Goal: Check status: Check status

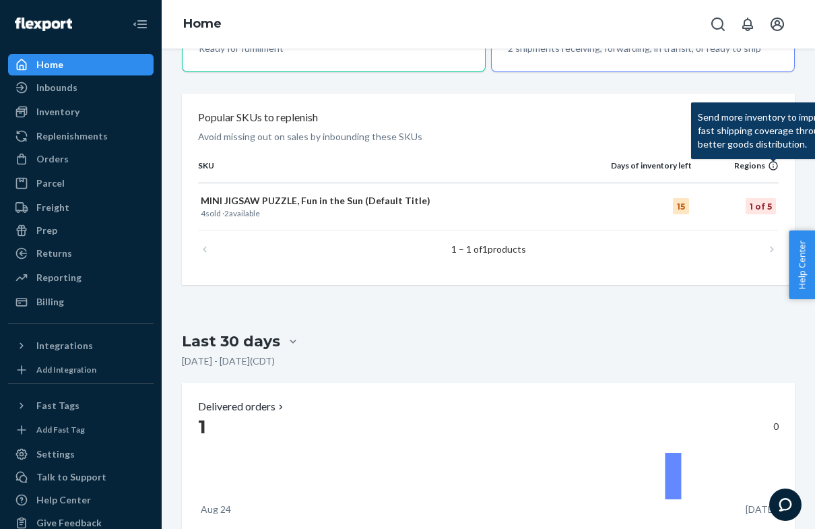
click at [775, 160] on icon at bounding box center [773, 161] width 164 height 5
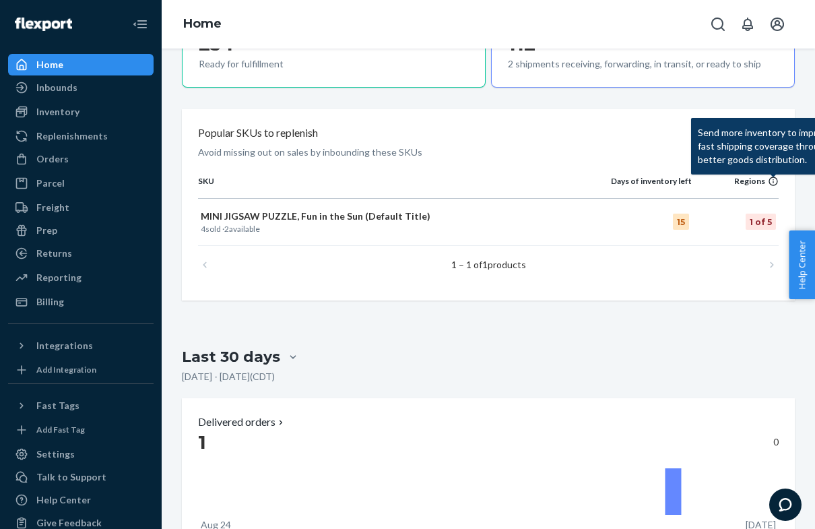
scroll to position [576, 0]
click at [668, 171] on div "Popular SKUs to replenish Avoid missing out on sales by inbounding these SKUs S…" at bounding box center [488, 204] width 613 height 191
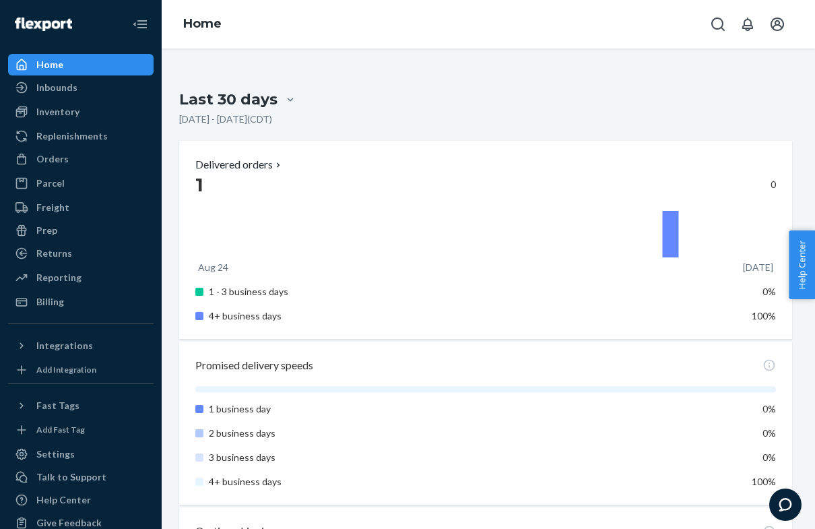
scroll to position [834, 3]
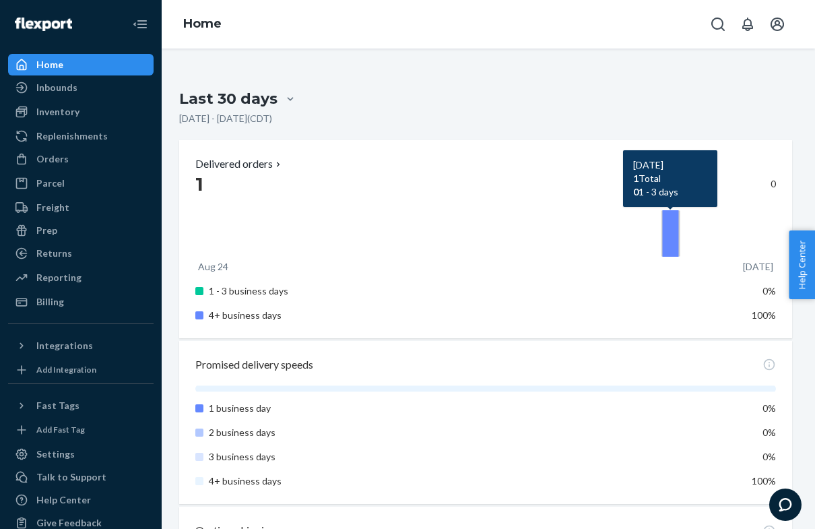
click at [674, 210] on icon at bounding box center [670, 233] width 16 height 46
click at [679, 226] on icon at bounding box center [485, 233] width 581 height 53
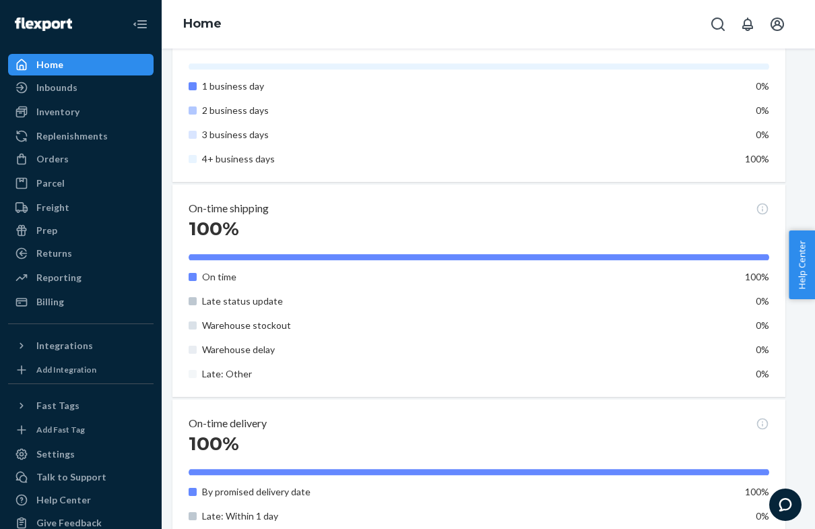
scroll to position [1158, 9]
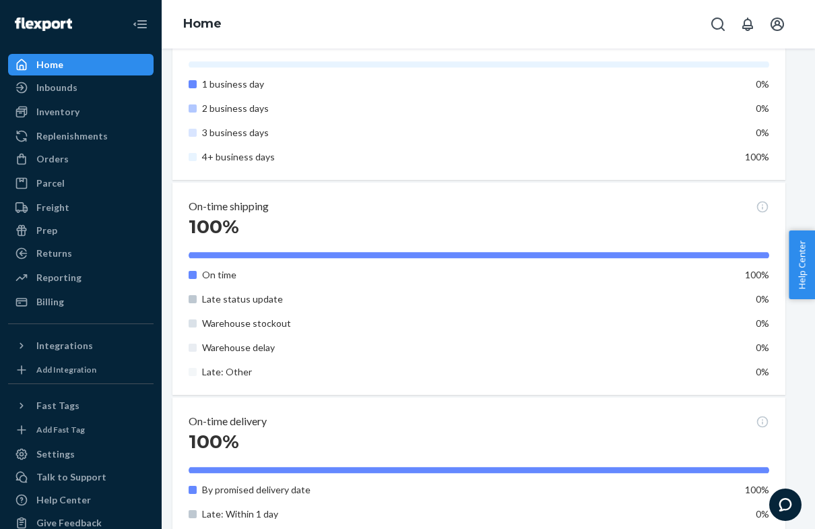
click at [66, 87] on div "Inbounds" at bounding box center [56, 87] width 41 height 13
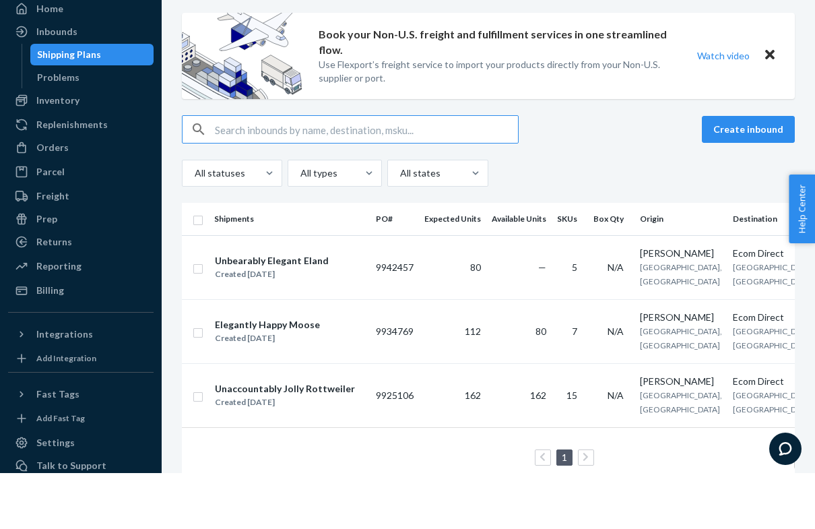
scroll to position [33, 0]
click at [735, 382] on span "[GEOGRAPHIC_DATA], [GEOGRAPHIC_DATA]" at bounding box center [774, 394] width 82 height 24
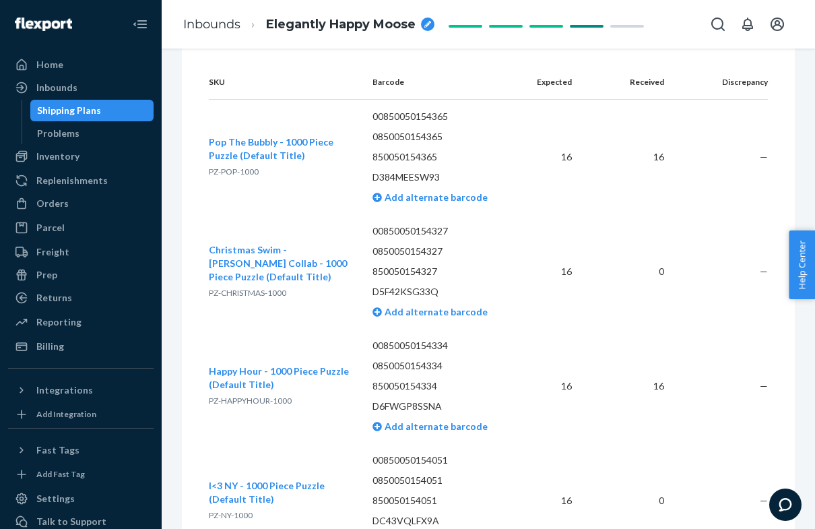
scroll to position [489, 0]
click at [52, 138] on div "Problems" at bounding box center [58, 133] width 42 height 13
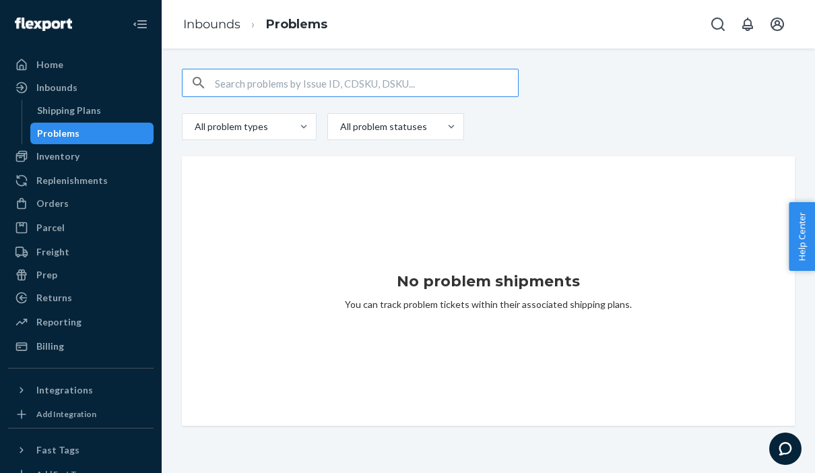
click at [726, 113] on div "All problem types All problem statuses" at bounding box center [488, 126] width 613 height 27
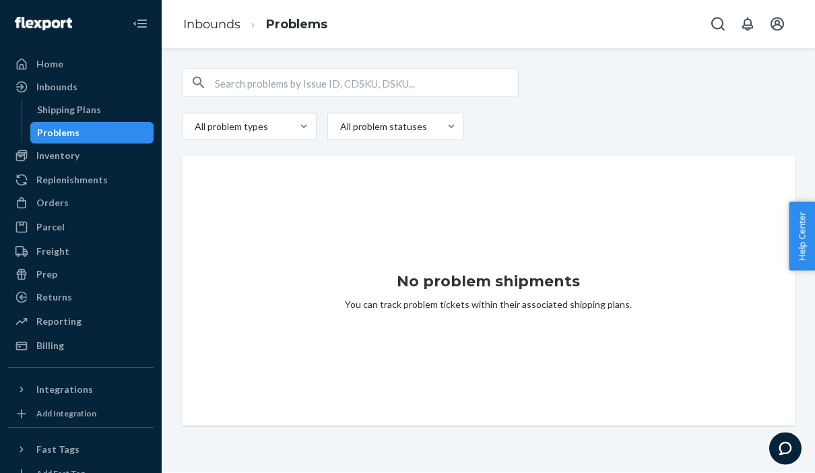
click at [781, 449] on icon "Chat" at bounding box center [785, 447] width 13 height 13
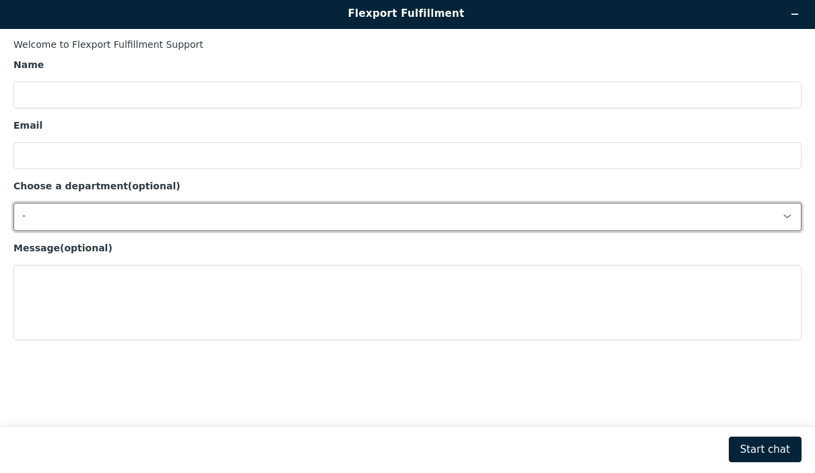
click at [49, 214] on div "-" at bounding box center [399, 216] width 754 height 12
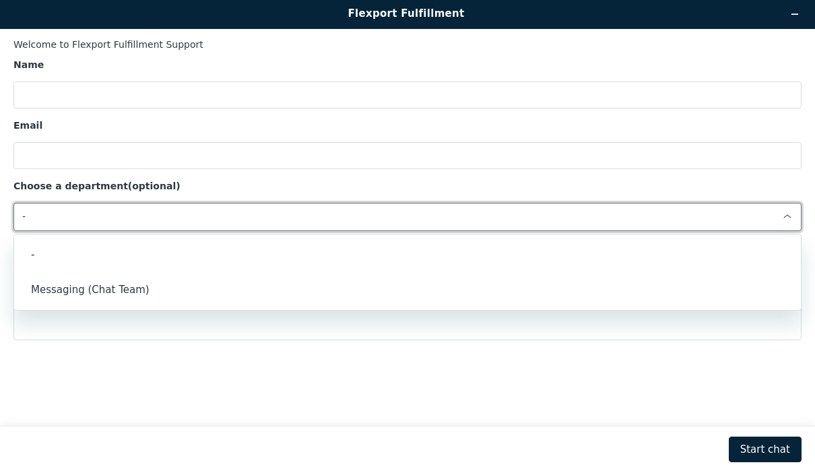
click at [34, 288] on li "Messaging (Chat Team)" at bounding box center [407, 289] width 787 height 35
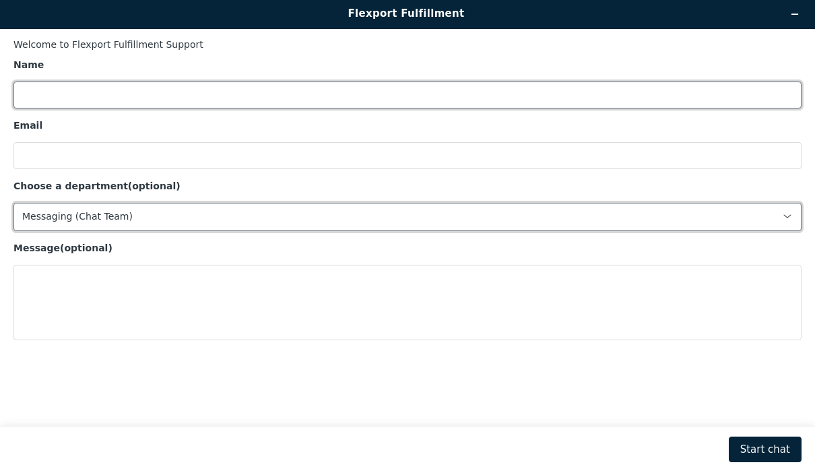
click at [26, 100] on input "Name" at bounding box center [407, 94] width 788 height 27
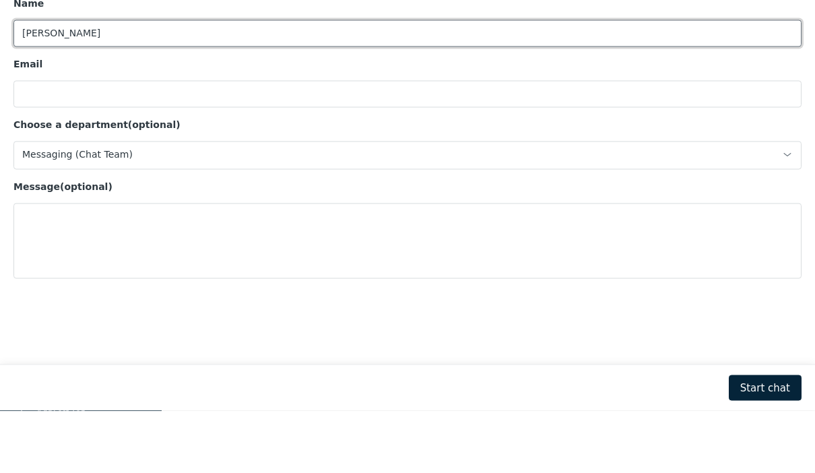
type input "Sofiya"
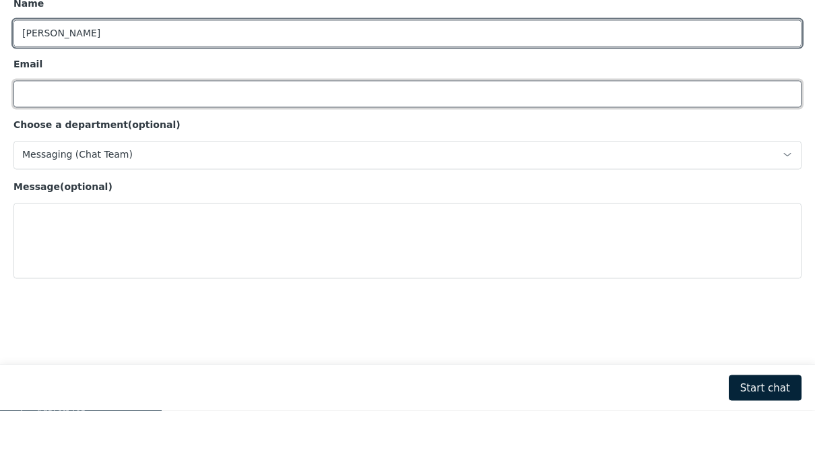
click at [44, 94] on input "Email" at bounding box center [407, 94] width 788 height 27
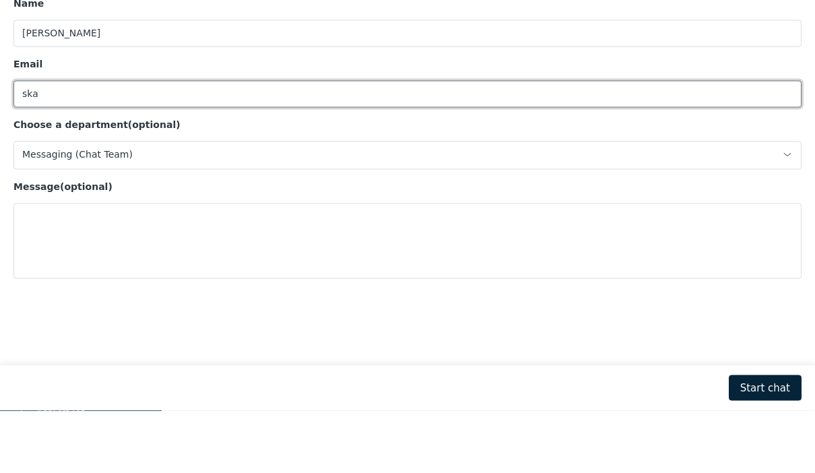
type input "skaminskabusiness@gmail.com"
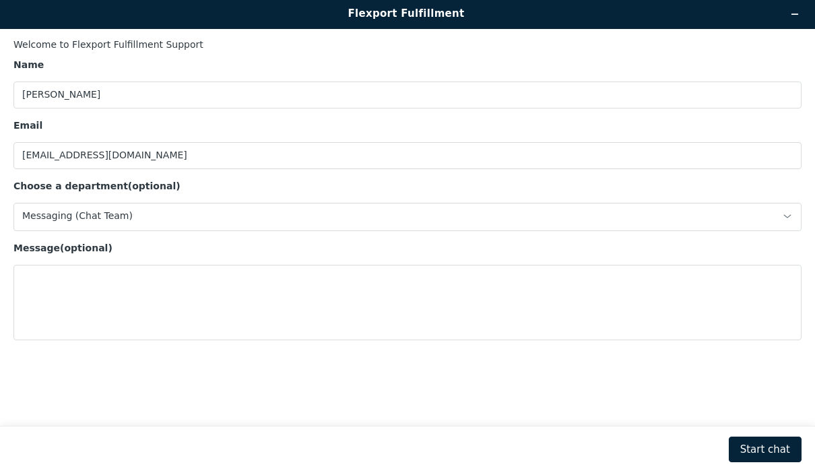
click at [36, 273] on textarea "Message (optional)" at bounding box center [407, 302] width 788 height 75
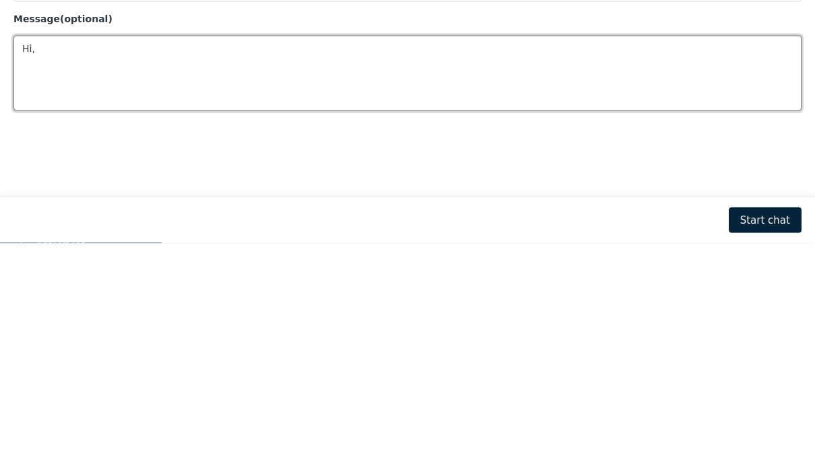
type textarea "Hi"
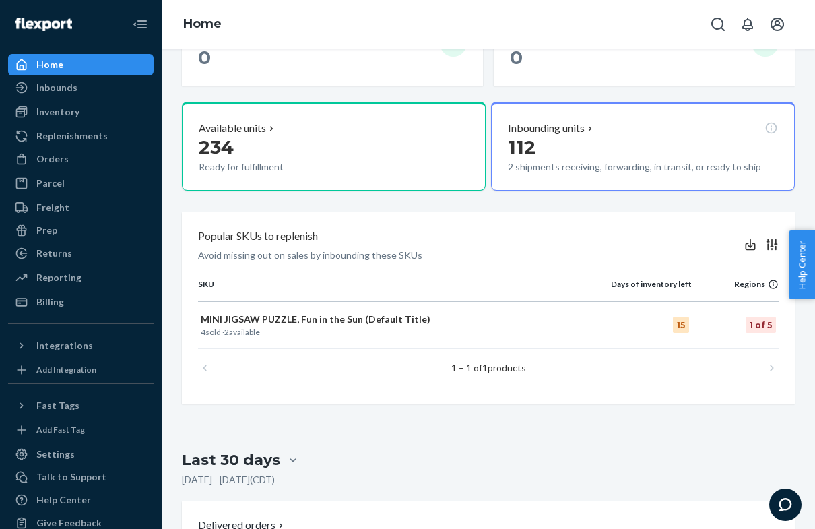
scroll to position [475, 0]
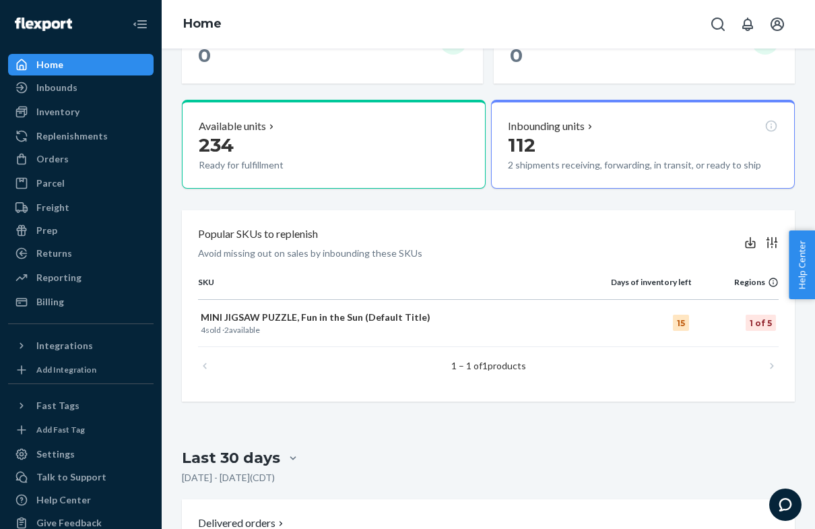
click at [51, 91] on div "Inbounds" at bounding box center [56, 87] width 41 height 13
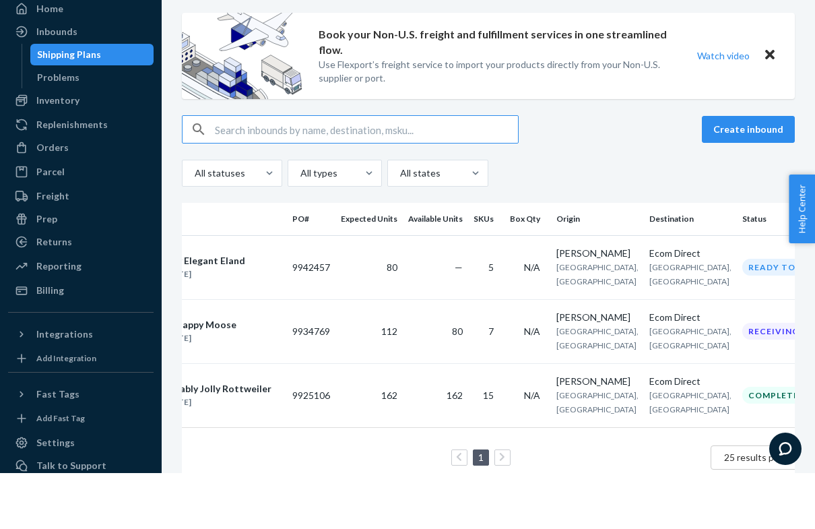
scroll to position [0, 84]
click at [742, 315] on div "Ready to ship" at bounding box center [783, 323] width 83 height 17
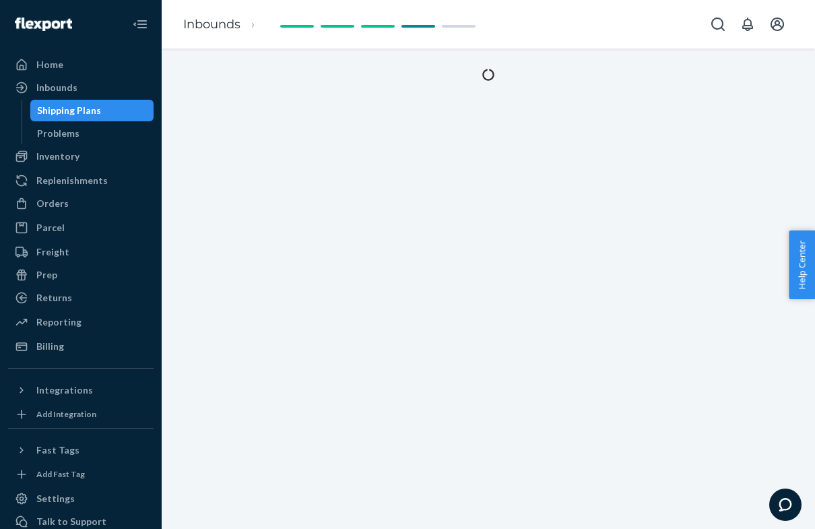
click at [735, 317] on div at bounding box center [488, 288] width 653 height 480
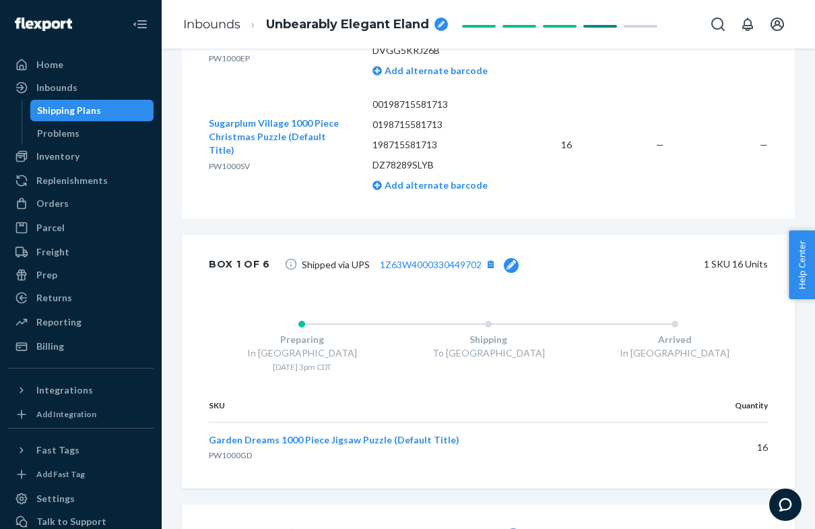
scroll to position [835, 0]
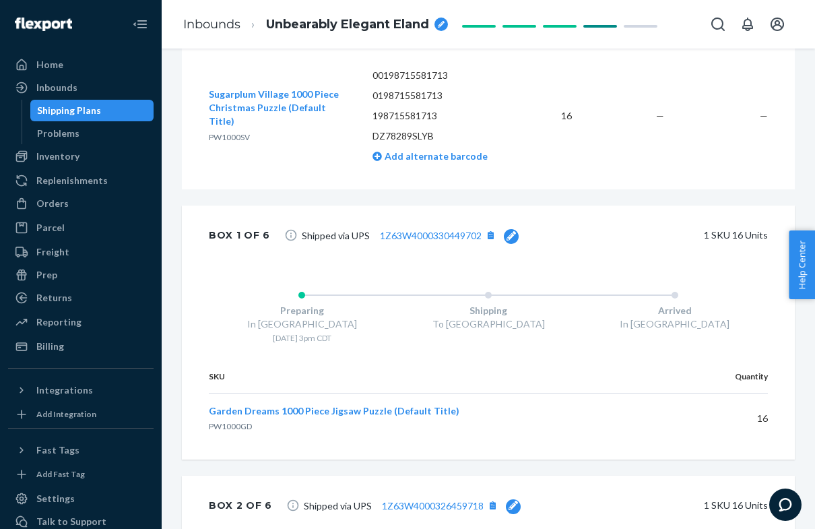
click at [461, 231] on link "1Z63W4000330449702" at bounding box center [431, 235] width 102 height 11
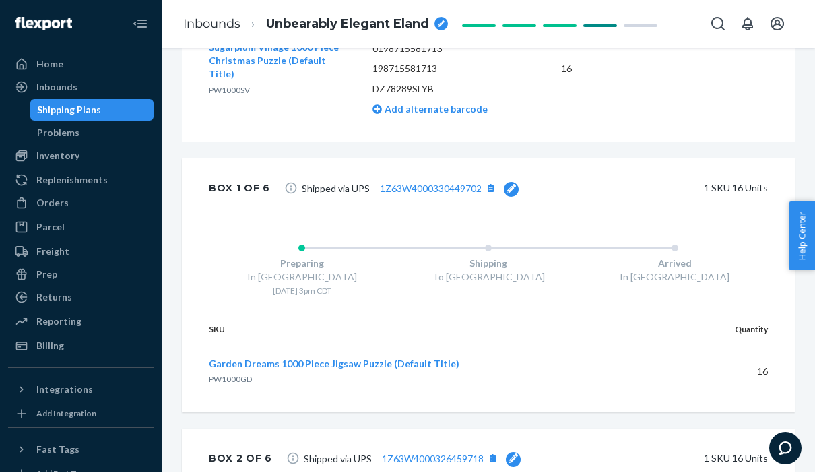
scroll to position [874, 0]
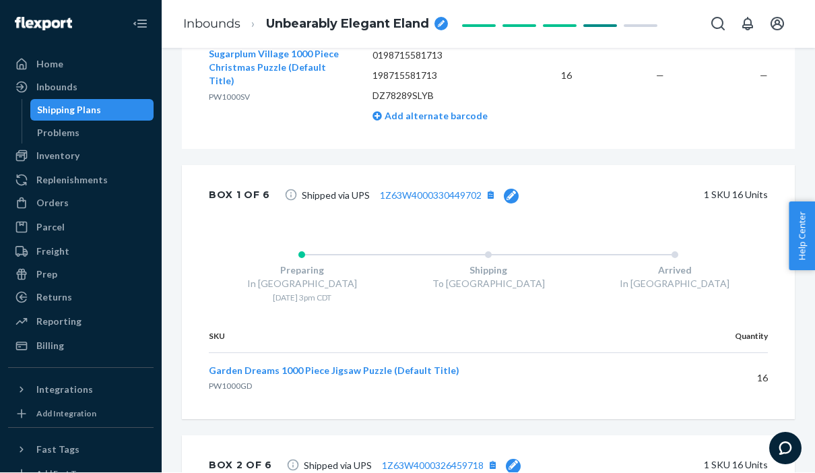
click at [42, 197] on div "Orders" at bounding box center [52, 203] width 32 height 13
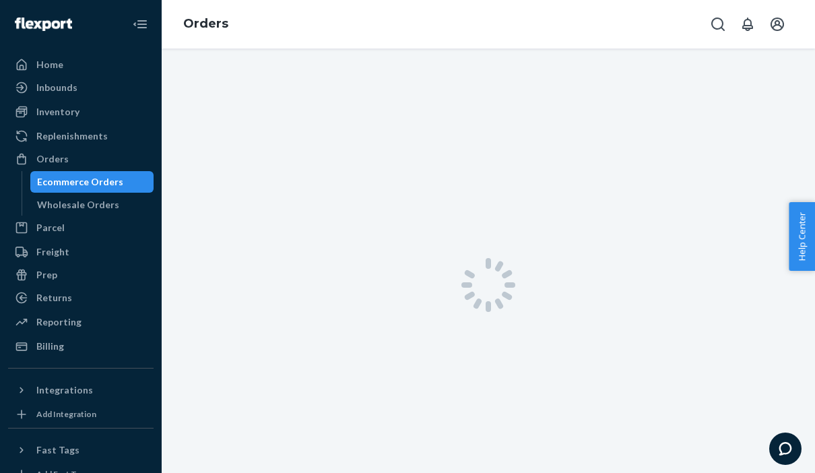
click at [32, 201] on div "Wholesale Orders" at bounding box center [92, 204] width 121 height 19
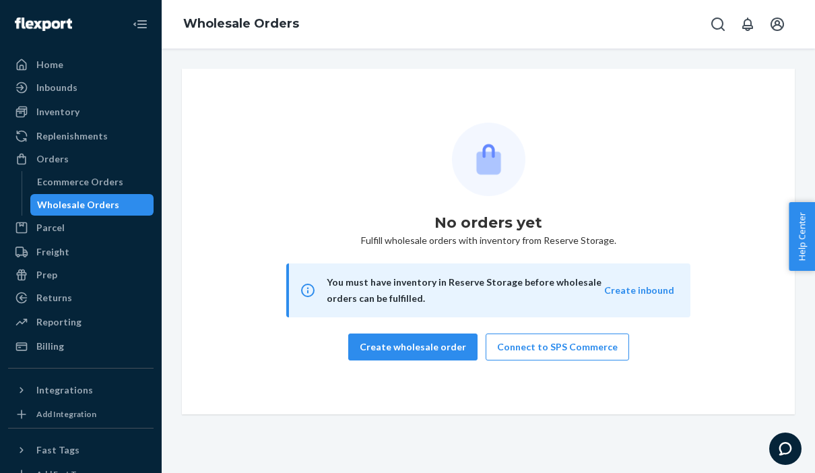
click at [37, 177] on div "Ecommerce Orders" at bounding box center [80, 181] width 86 height 13
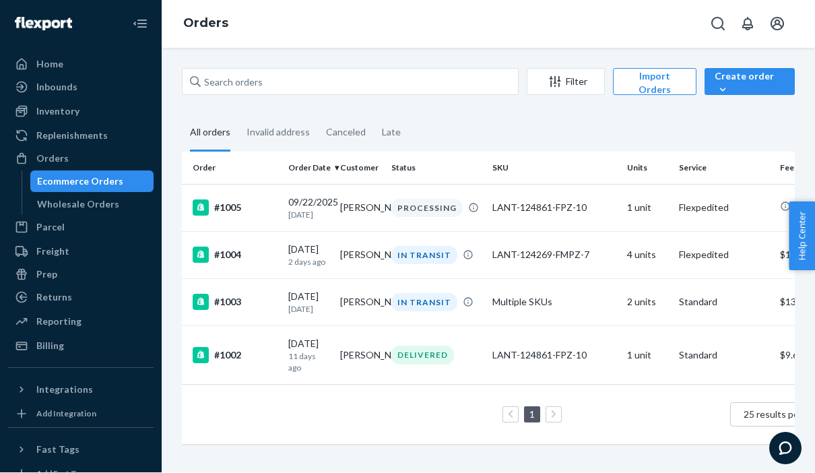
click at [40, 81] on div "Inbounds" at bounding box center [56, 87] width 41 height 13
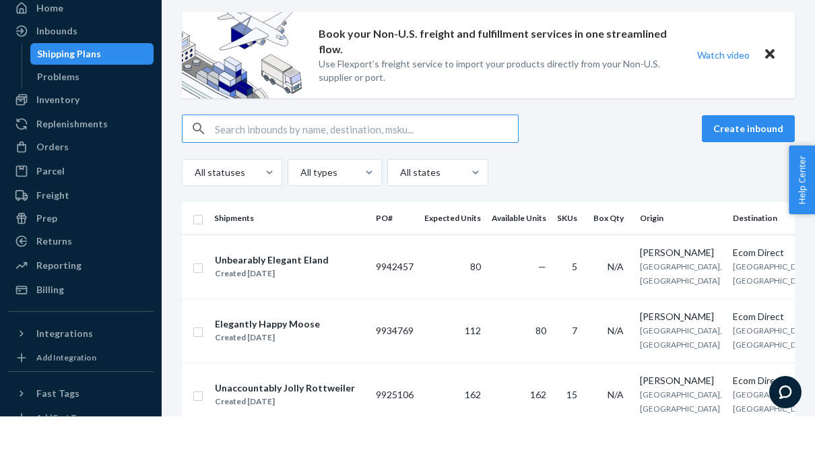
click at [611, 171] on div "Create inbound" at bounding box center [488, 185] width 613 height 28
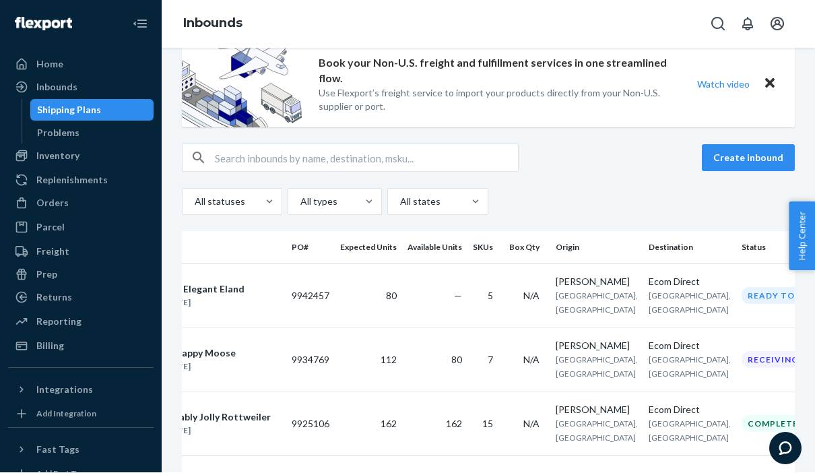
scroll to position [0, 84]
